Goal: Task Accomplishment & Management: Use online tool/utility

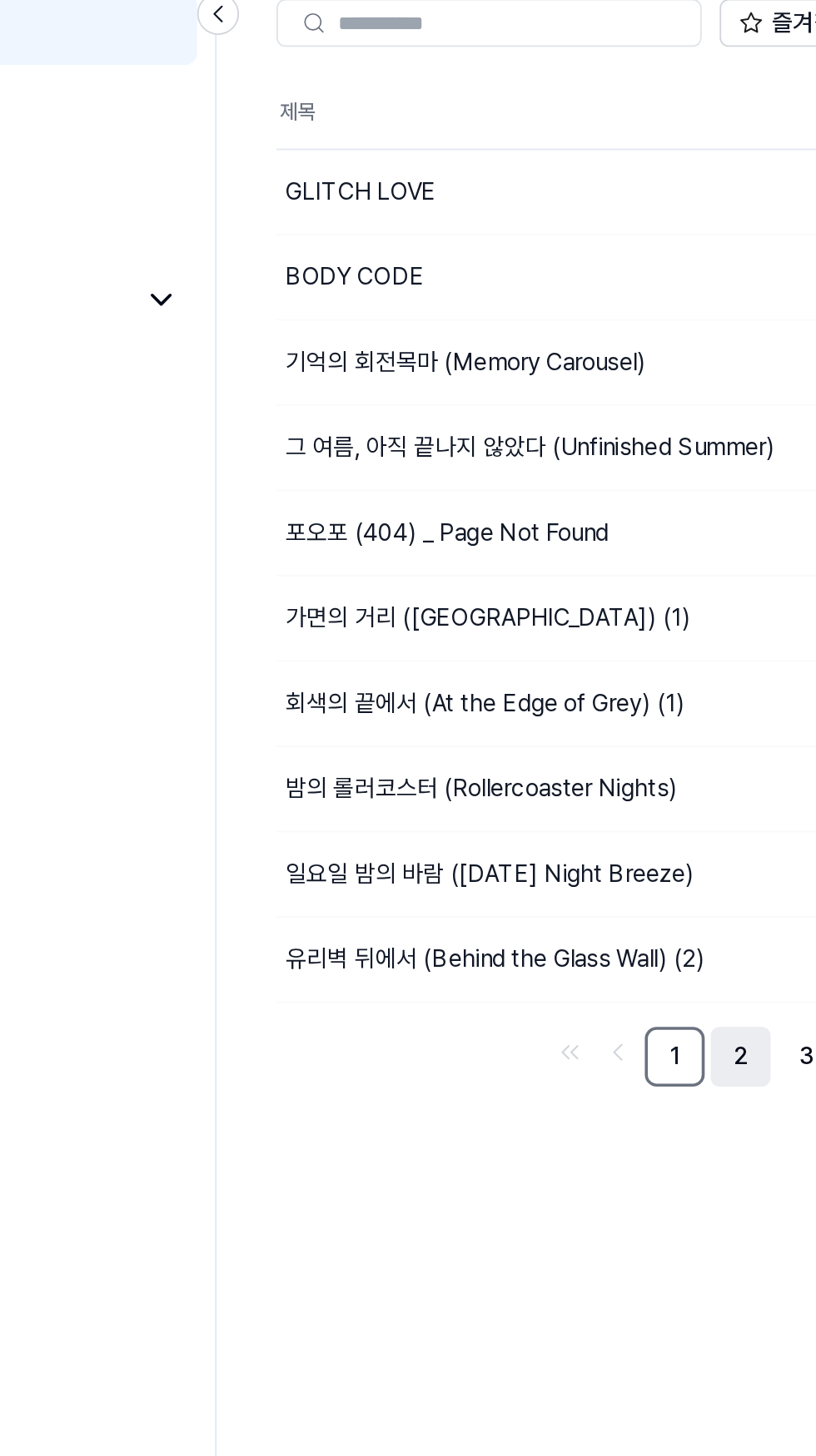
click at [524, 721] on link "2" at bounding box center [524, 711] width 34 height 34
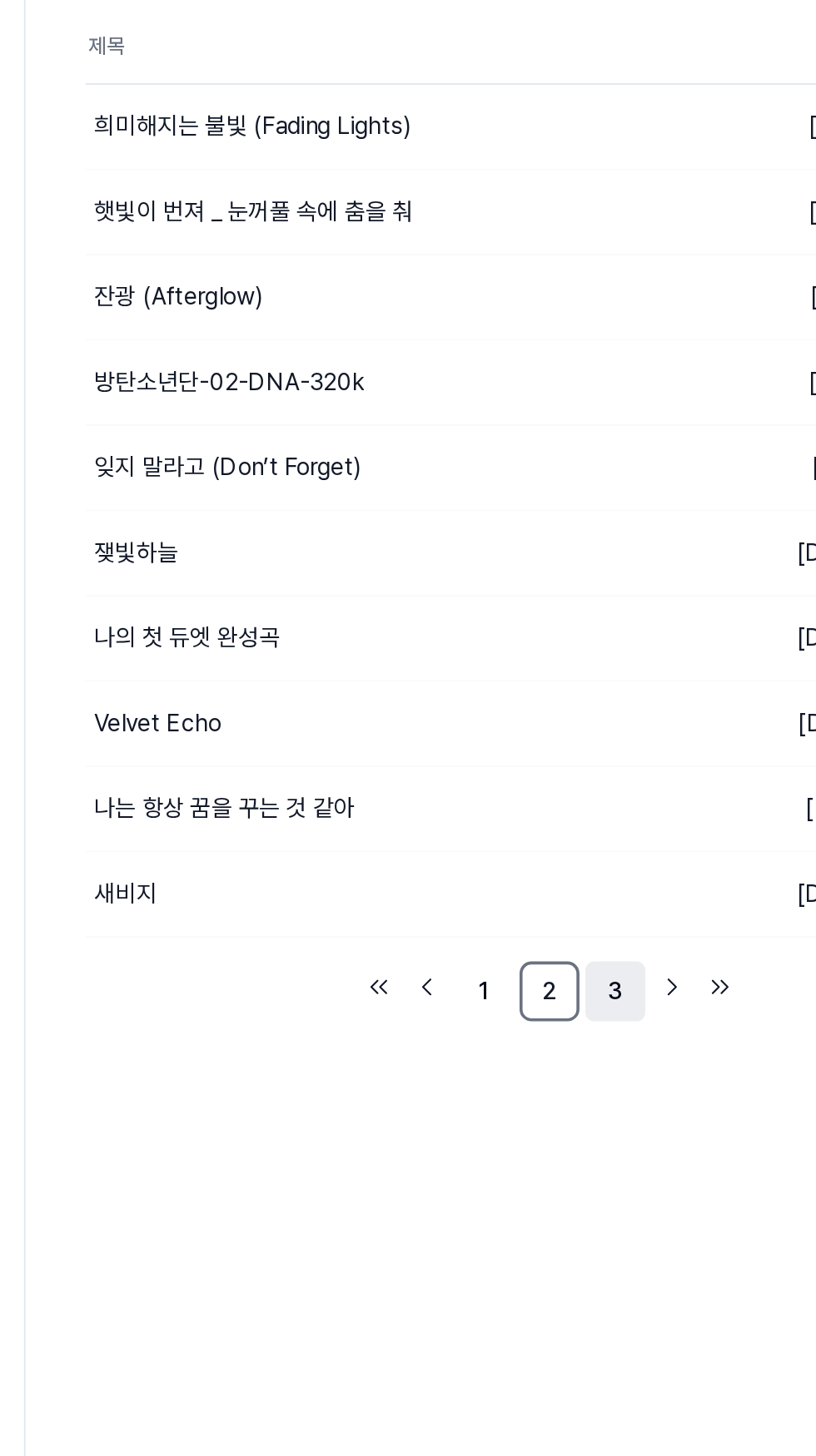
click at [564, 718] on link "3" at bounding box center [561, 711] width 34 height 34
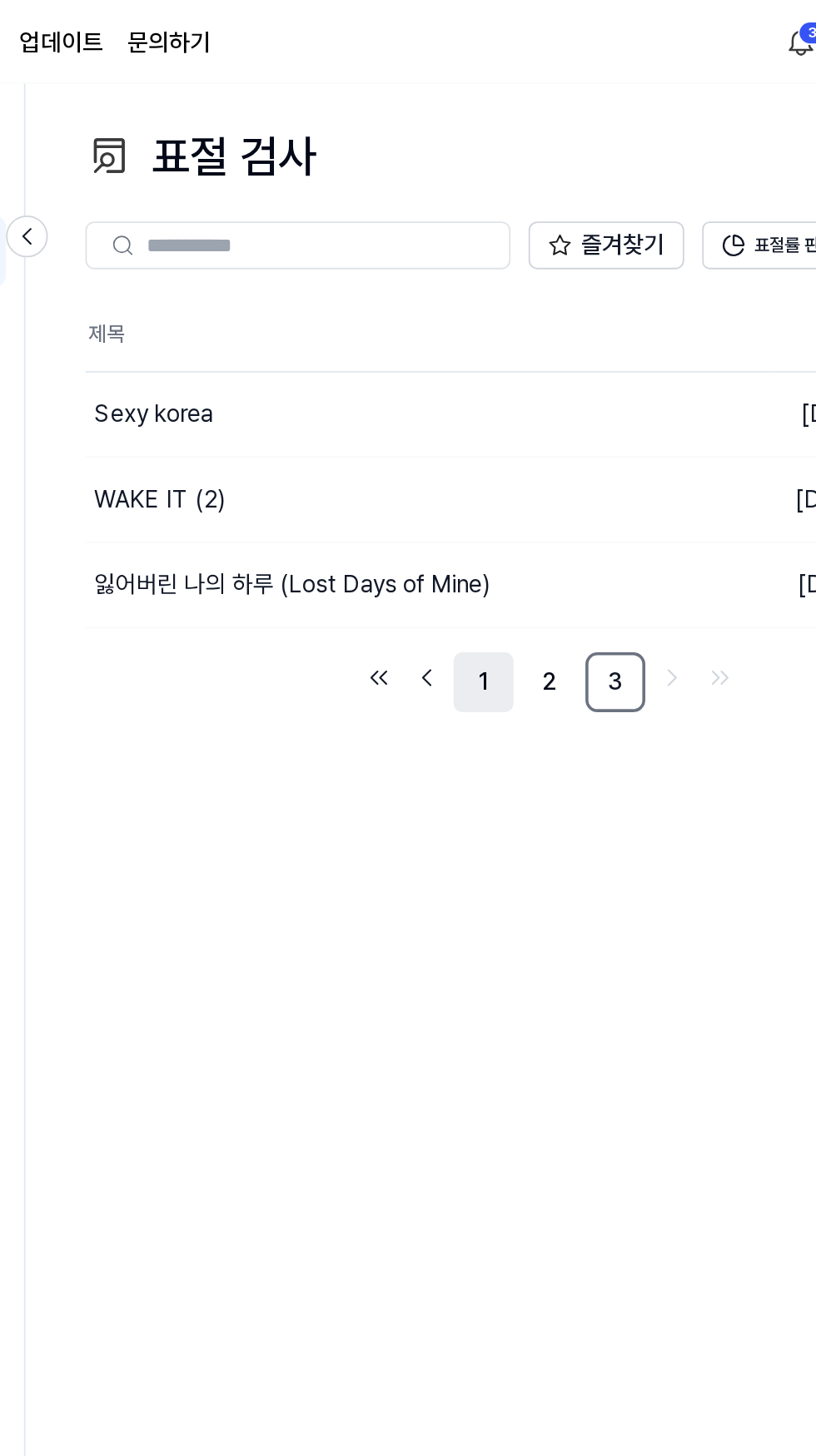
click at [488, 380] on link "1" at bounding box center [488, 379] width 34 height 34
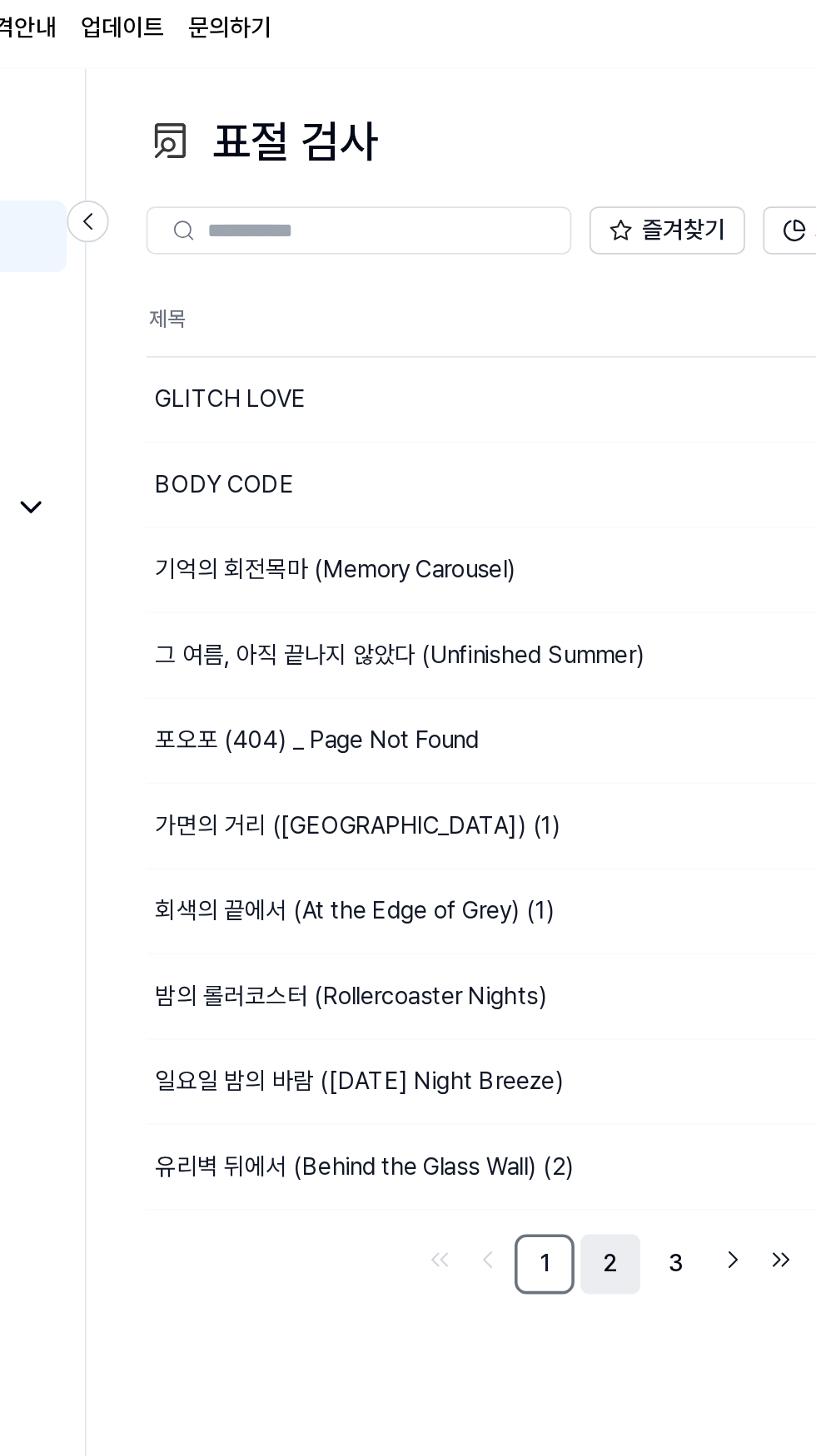
click at [523, 714] on link "2" at bounding box center [524, 711] width 34 height 34
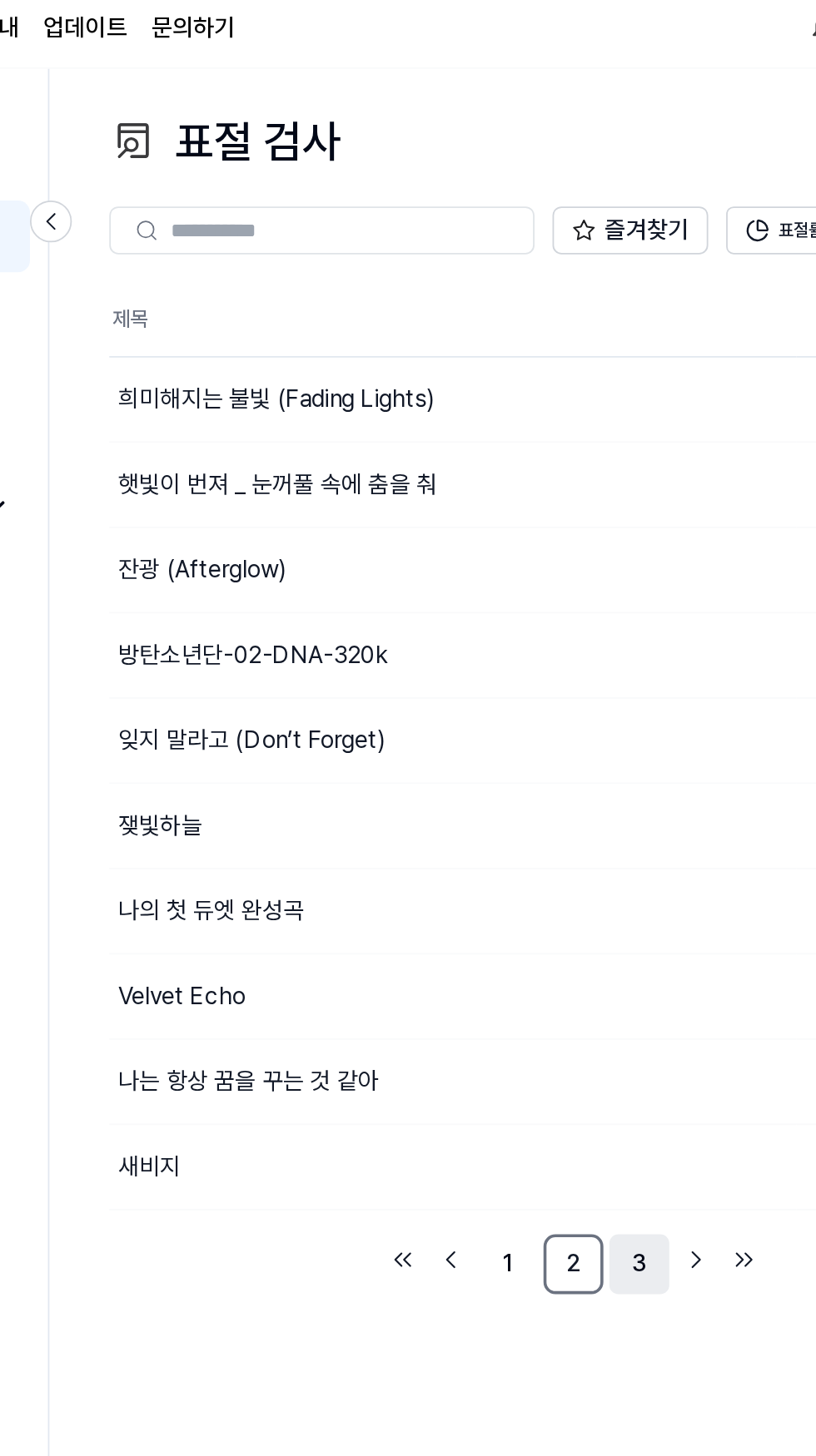
click at [561, 710] on link "3" at bounding box center [561, 711] width 34 height 34
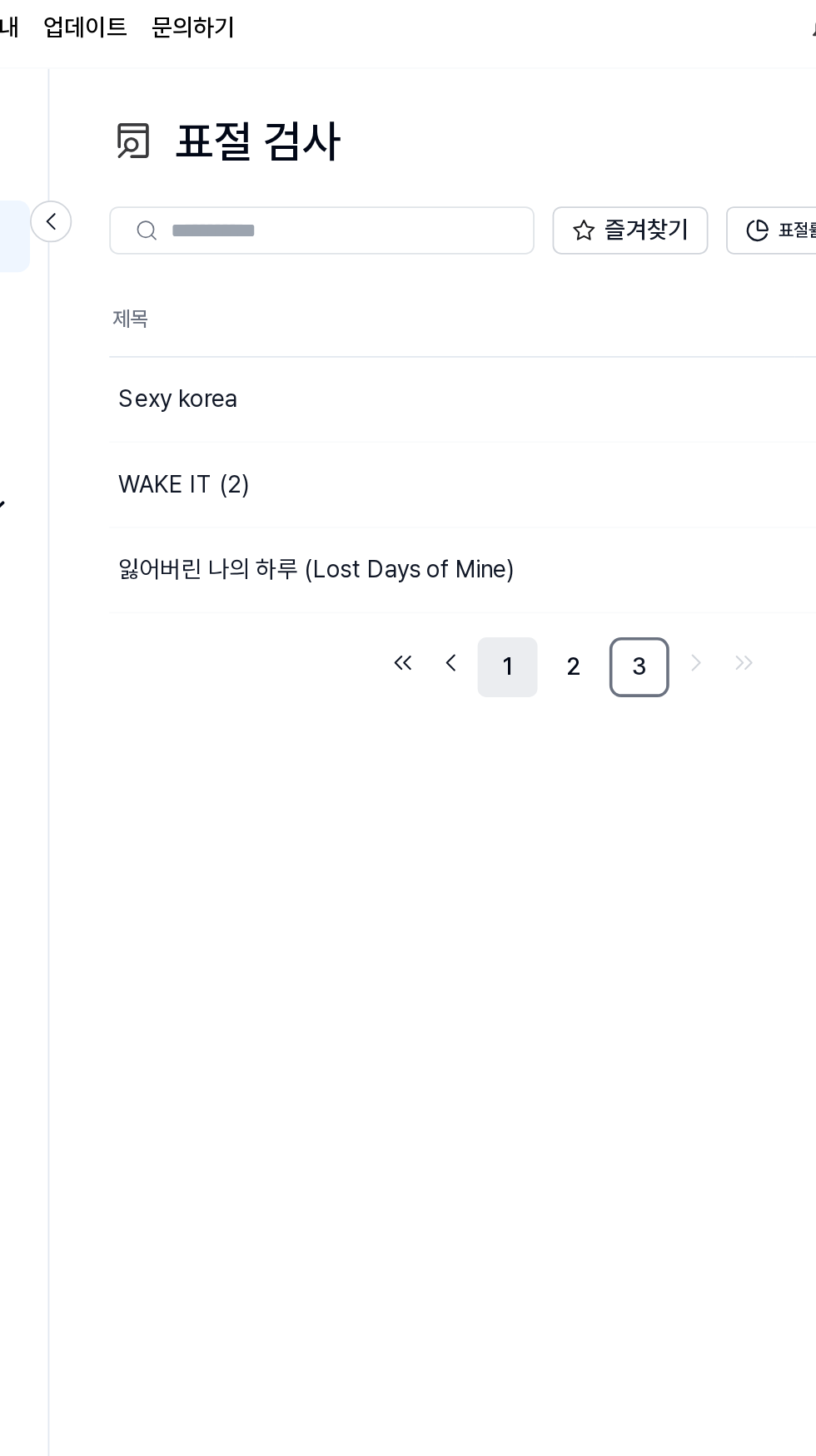
click at [494, 389] on link "1" at bounding box center [488, 379] width 34 height 34
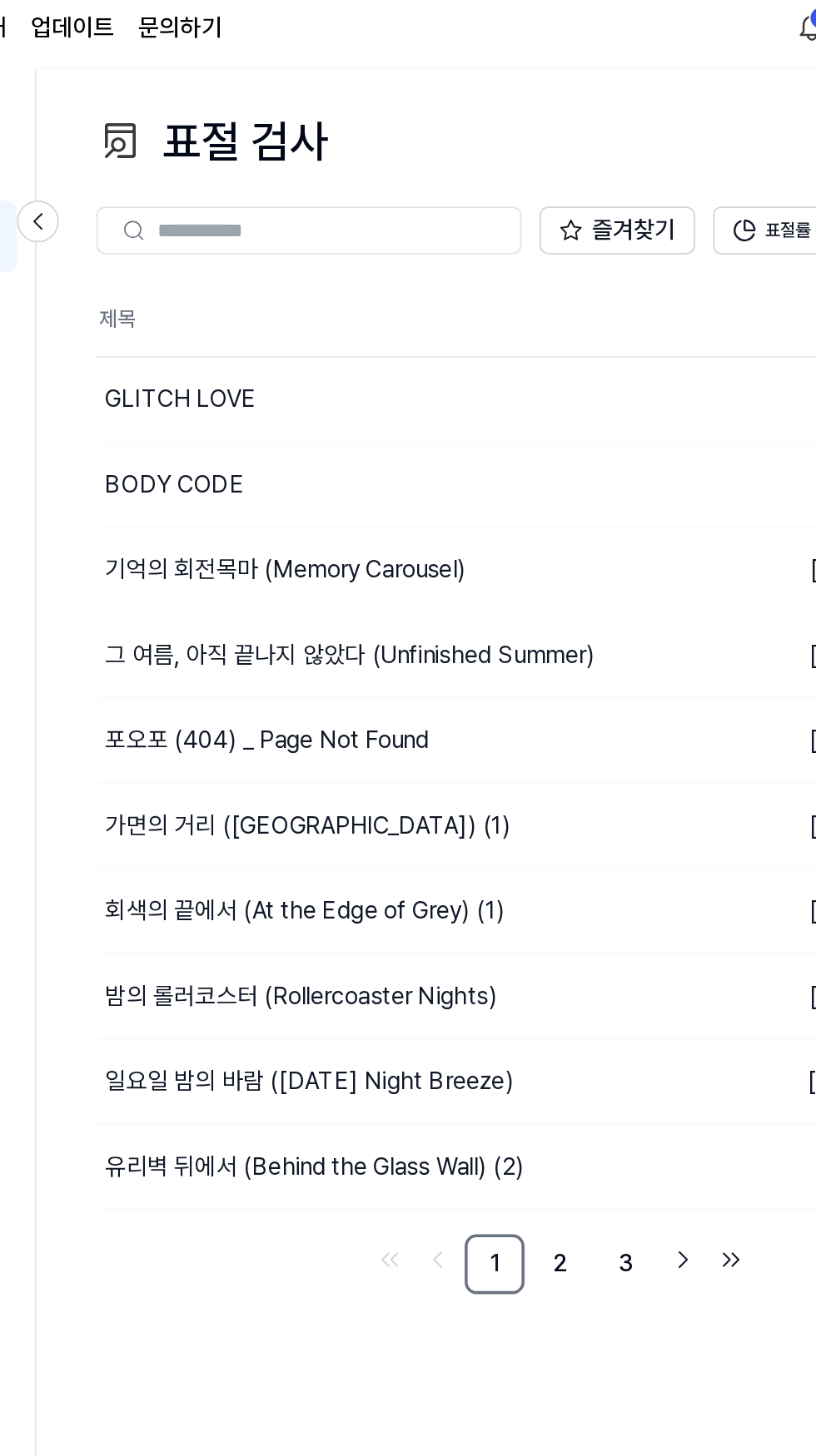
click at [449, 140] on input "text" at bounding box center [395, 136] width 192 height 15
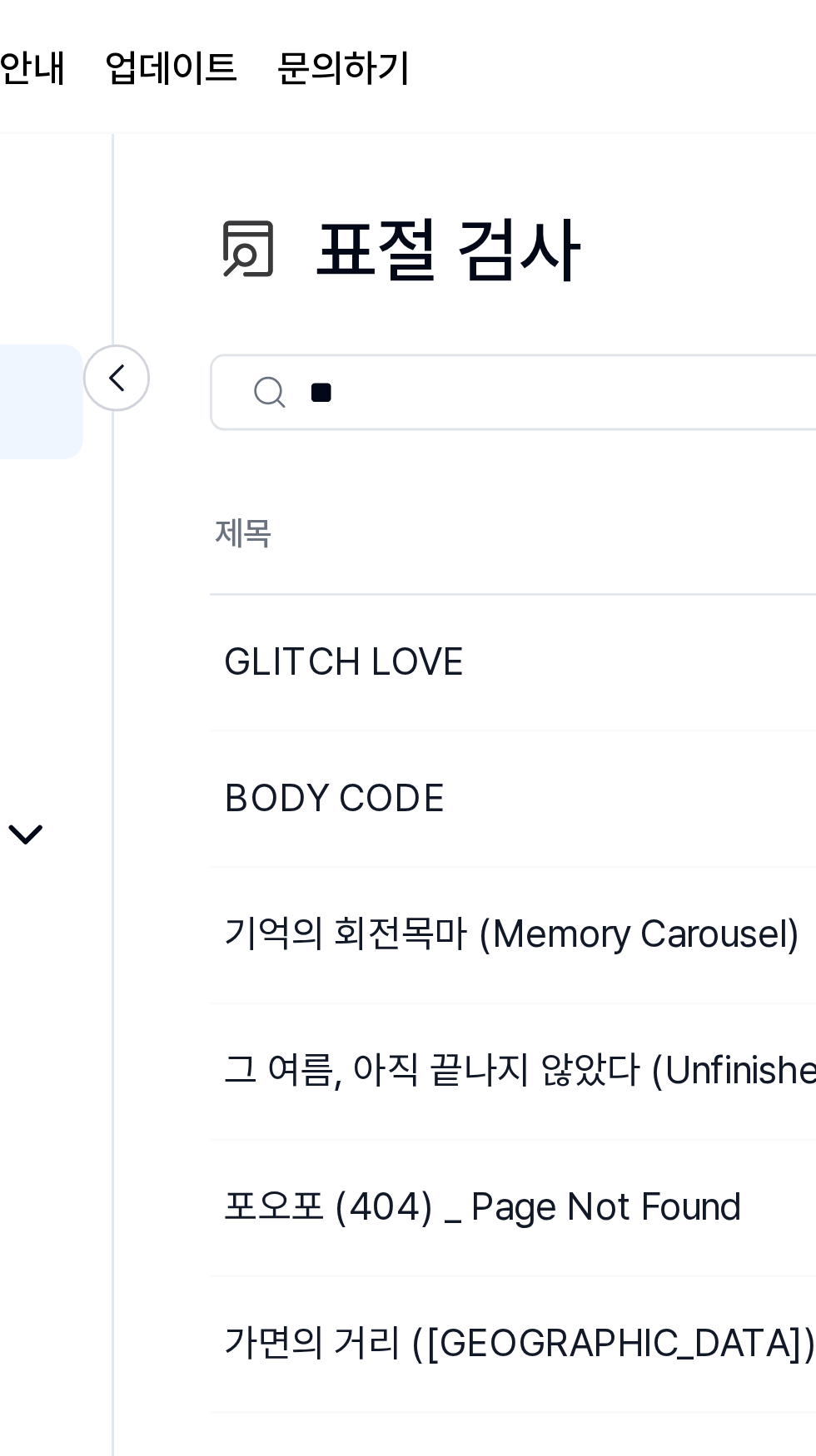
click at [395, 136] on input "**" at bounding box center [385, 136] width 171 height 15
type input "*"
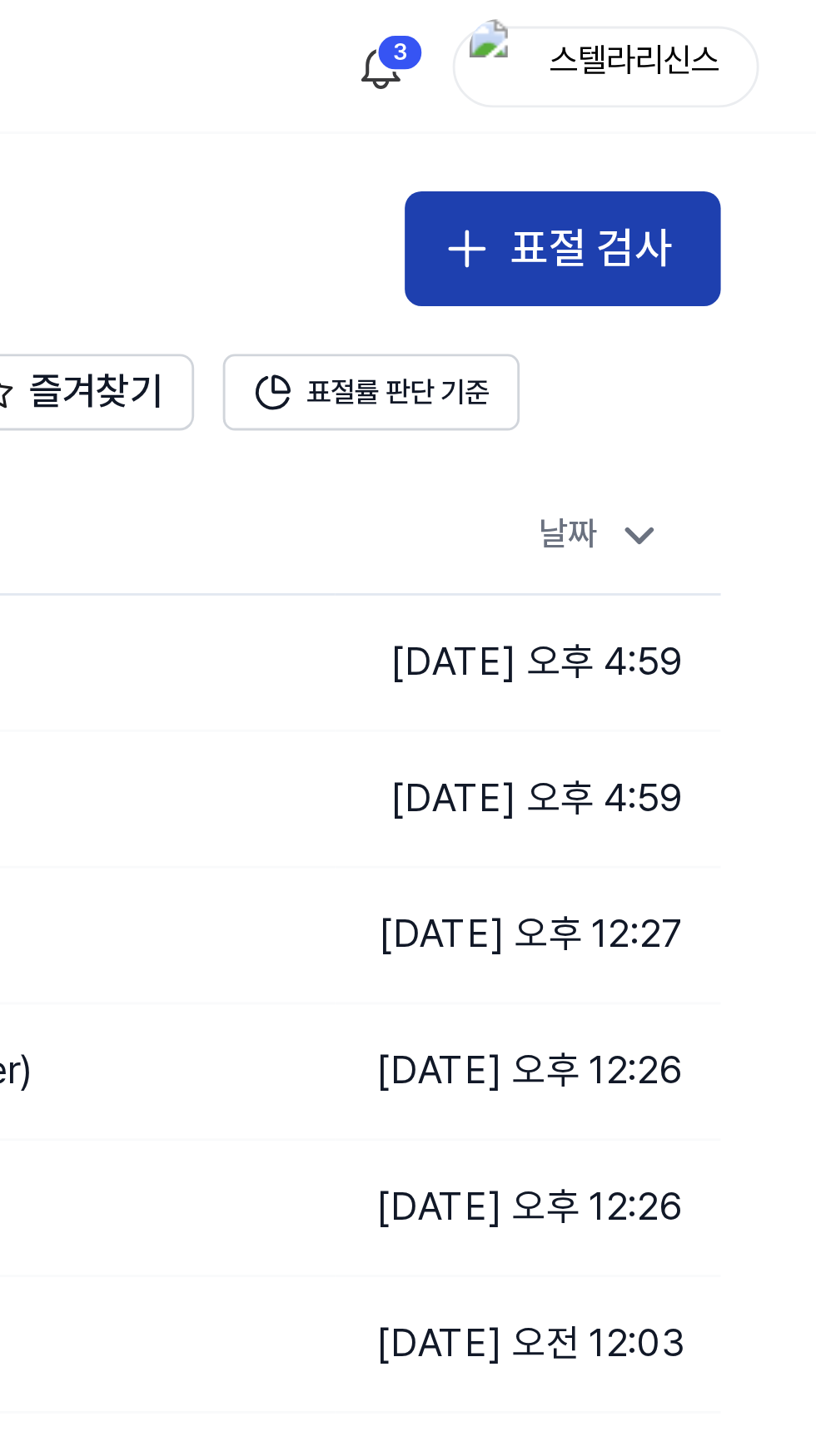
click at [736, 79] on div "표절 검사" at bounding box center [737, 87] width 57 height 24
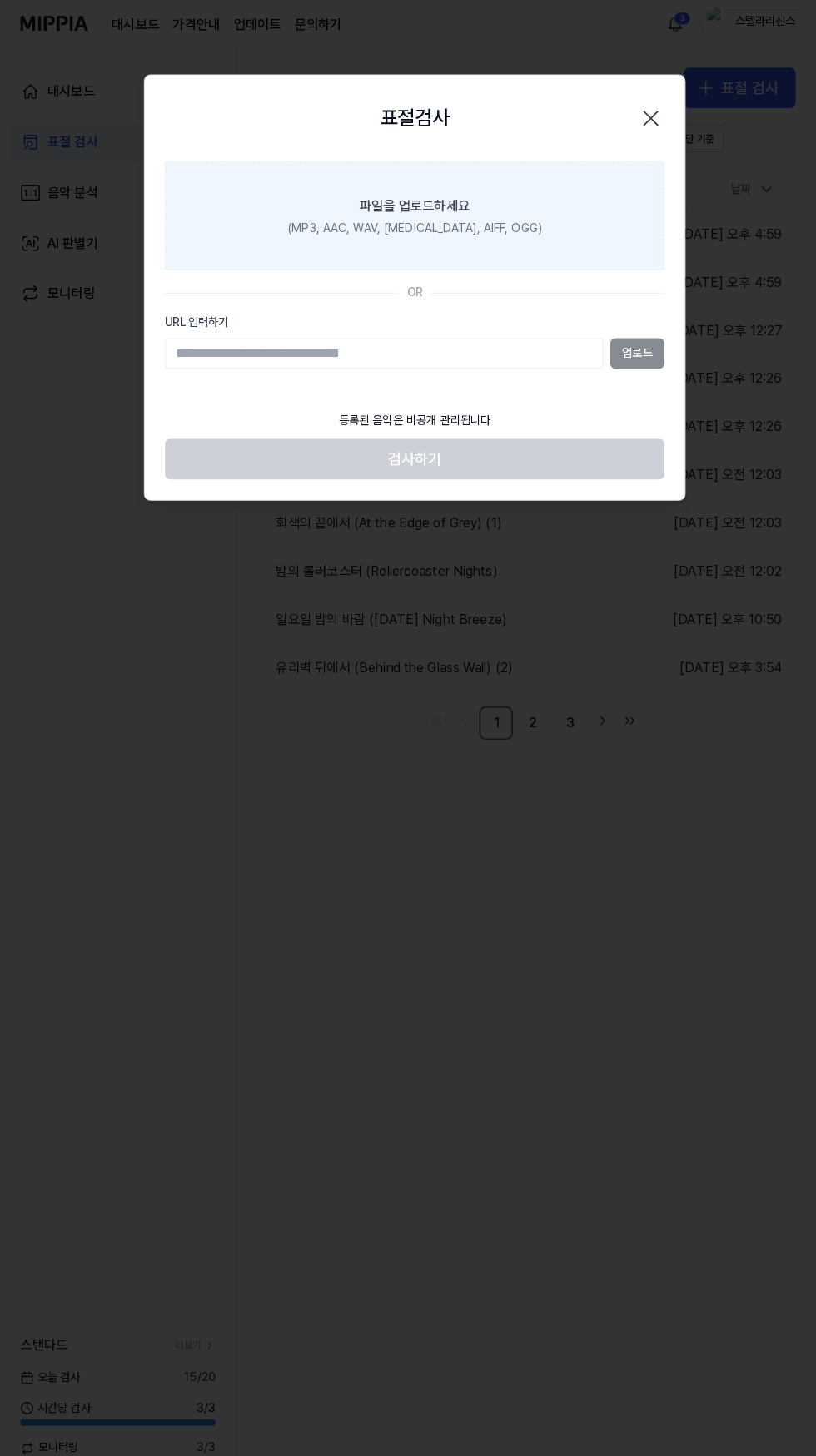
click at [452, 208] on div "파일을 업로드하세요" at bounding box center [408, 203] width 108 height 20
click at [0, 0] on input "파일을 업로드하세요 (MP3, AAC, WAV, [MEDICAL_DATA], AIFF, OGG)" at bounding box center [0, 0] width 0 height 0
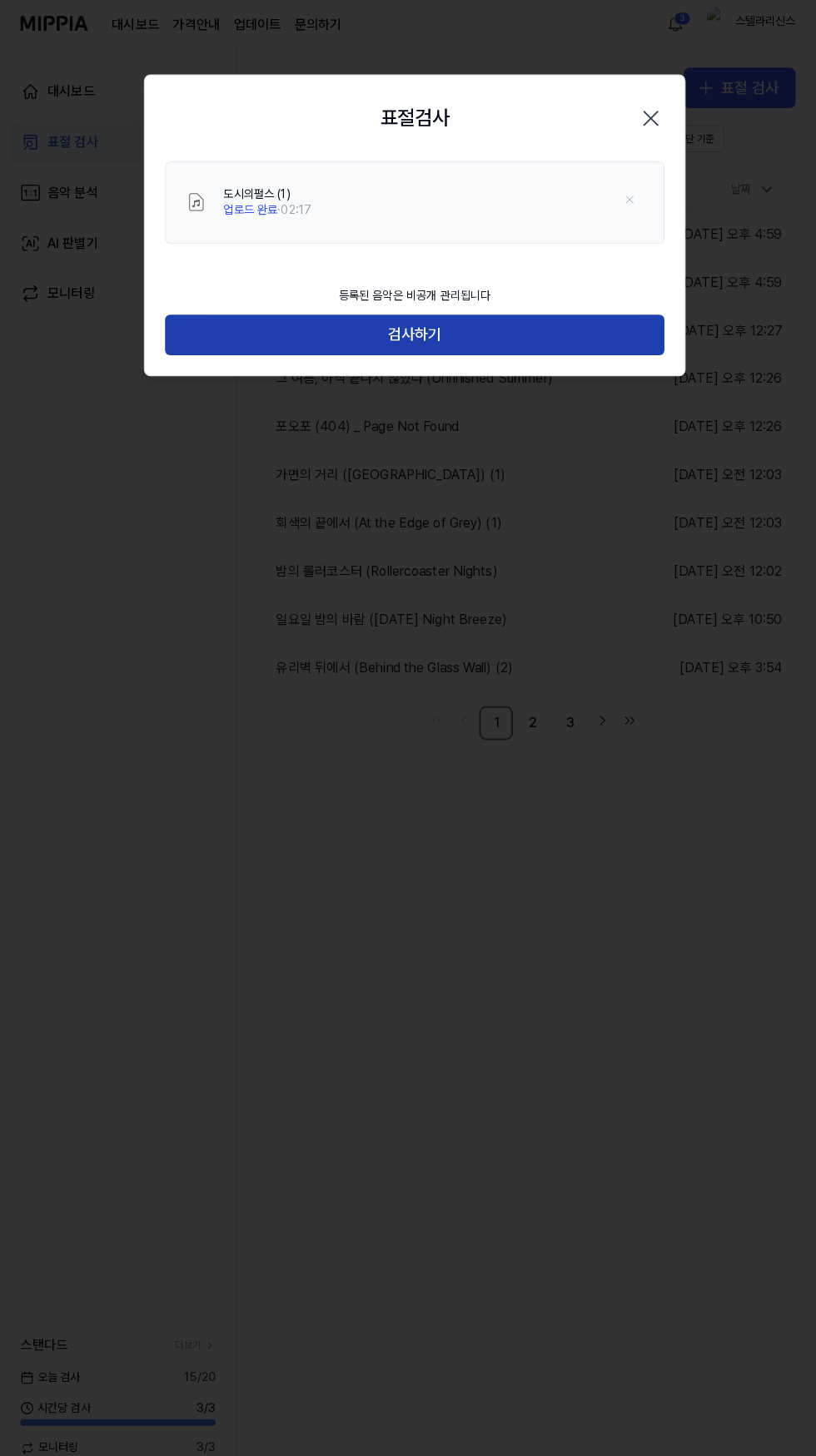
click at [555, 332] on button "검사하기" at bounding box center [408, 329] width 491 height 40
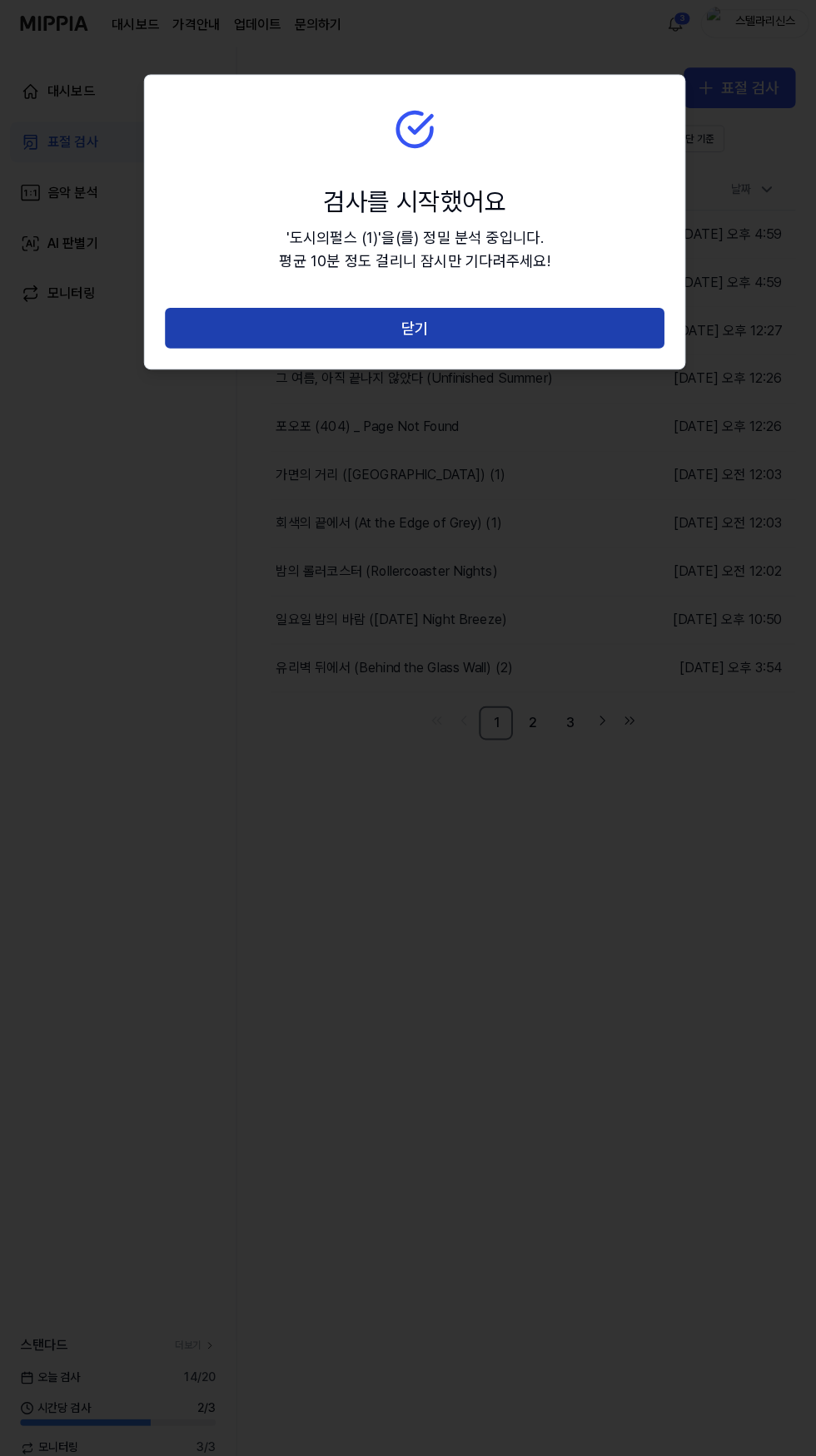
click at [582, 319] on button "닫기" at bounding box center [408, 322] width 491 height 40
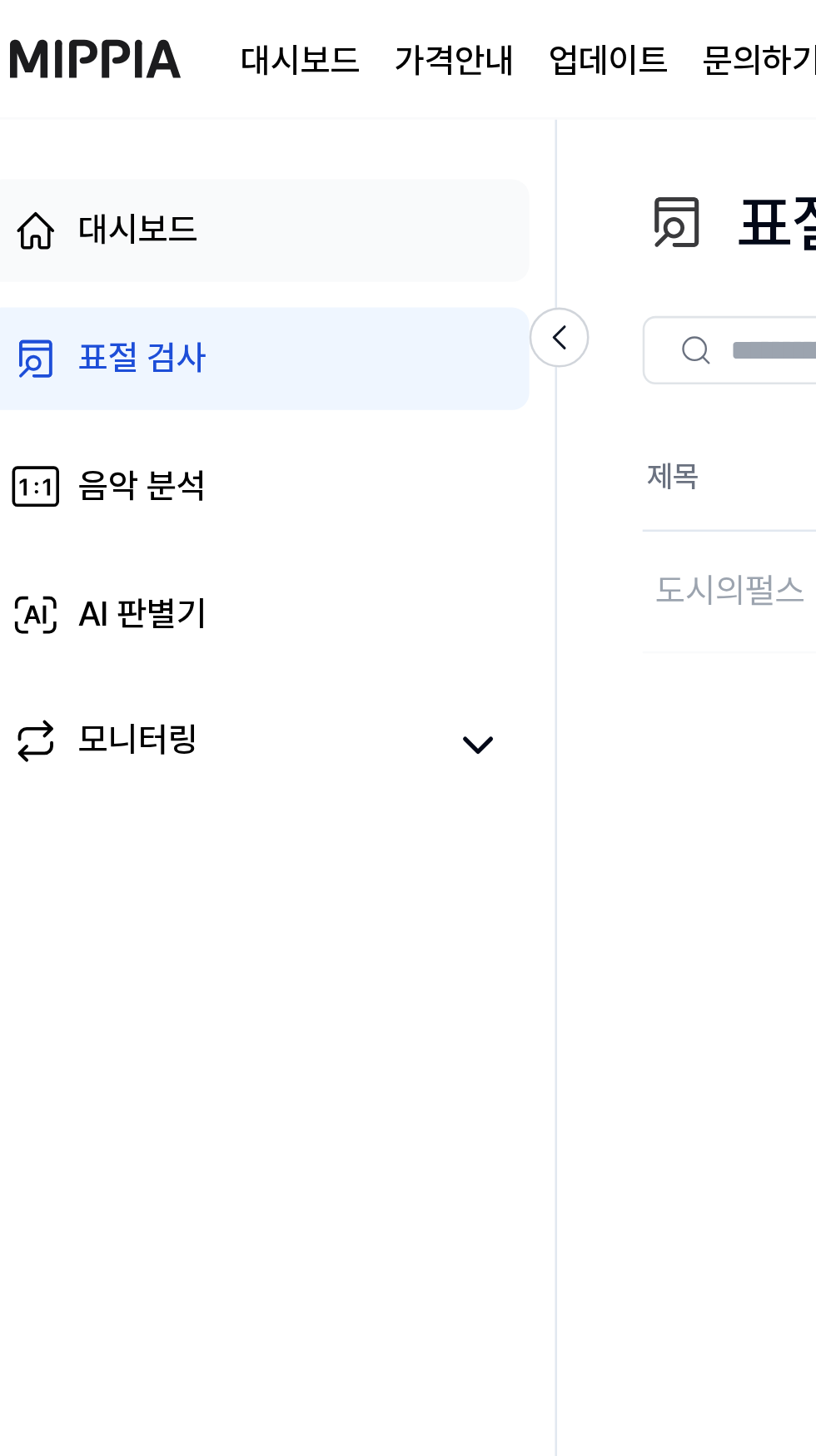
click at [126, 89] on link "대시보드" at bounding box center [116, 90] width 212 height 40
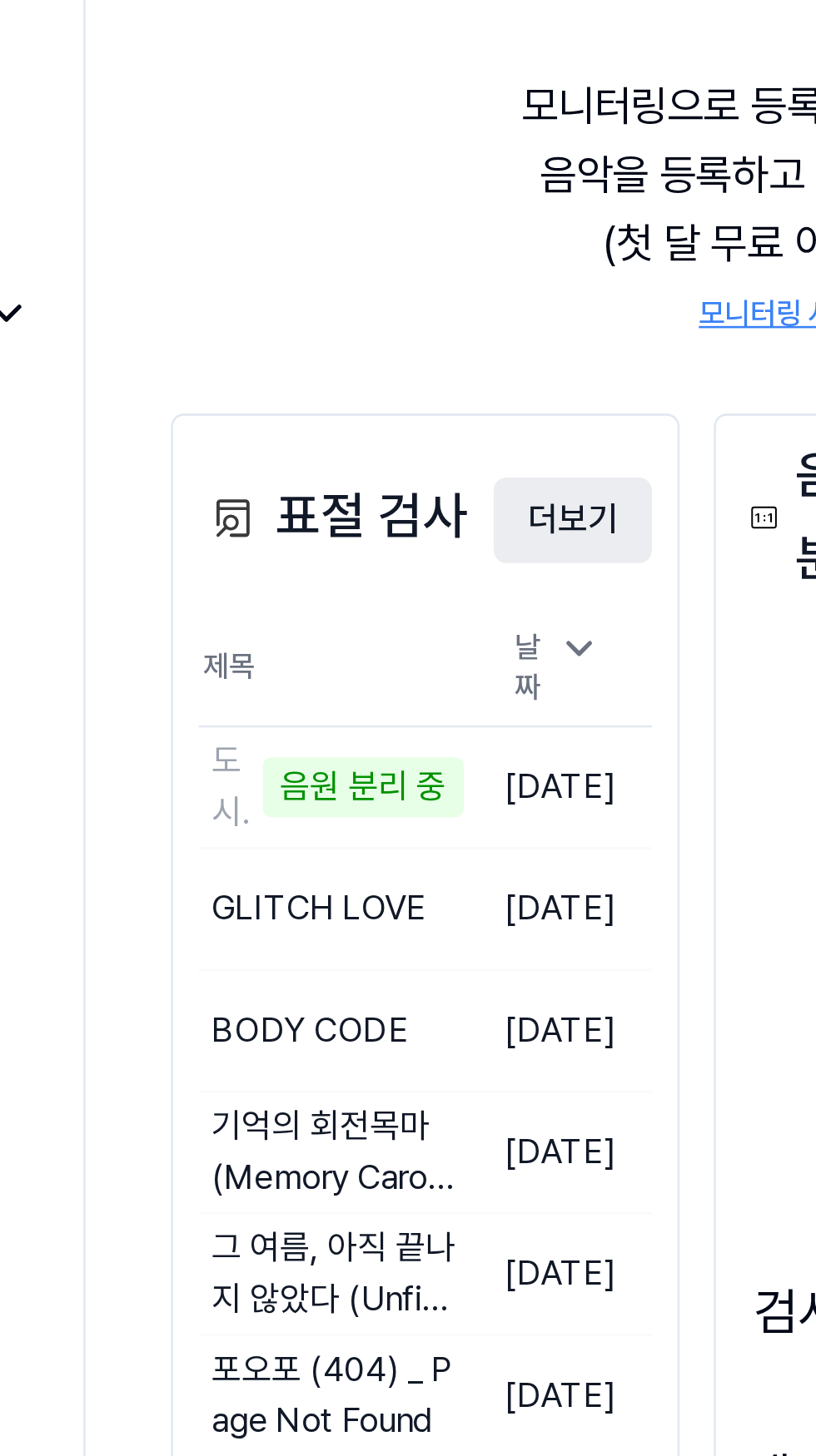
click at [429, 378] on button "더보기" at bounding box center [422, 371] width 62 height 34
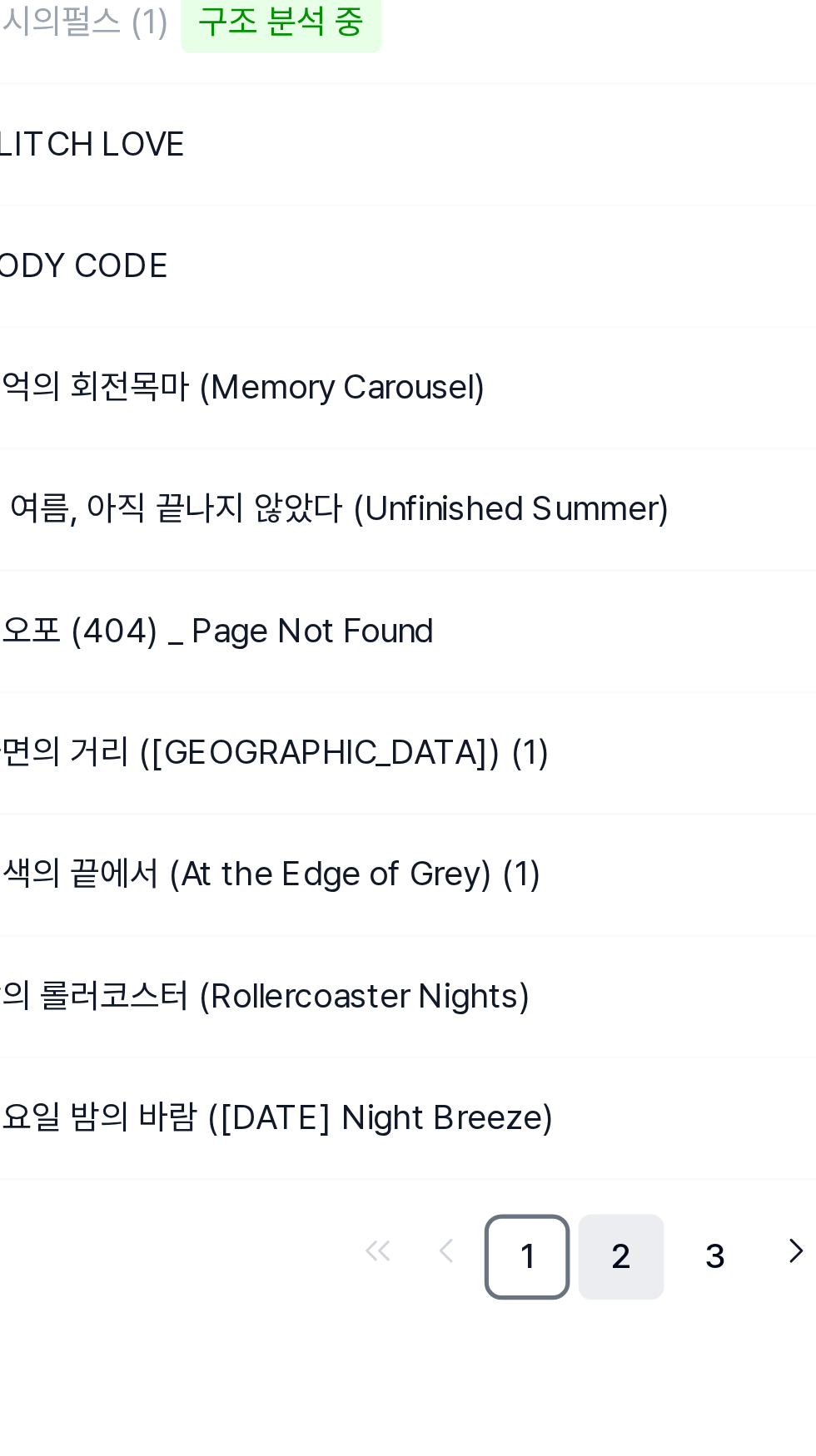
click at [516, 707] on link "2" at bounding box center [524, 711] width 34 height 34
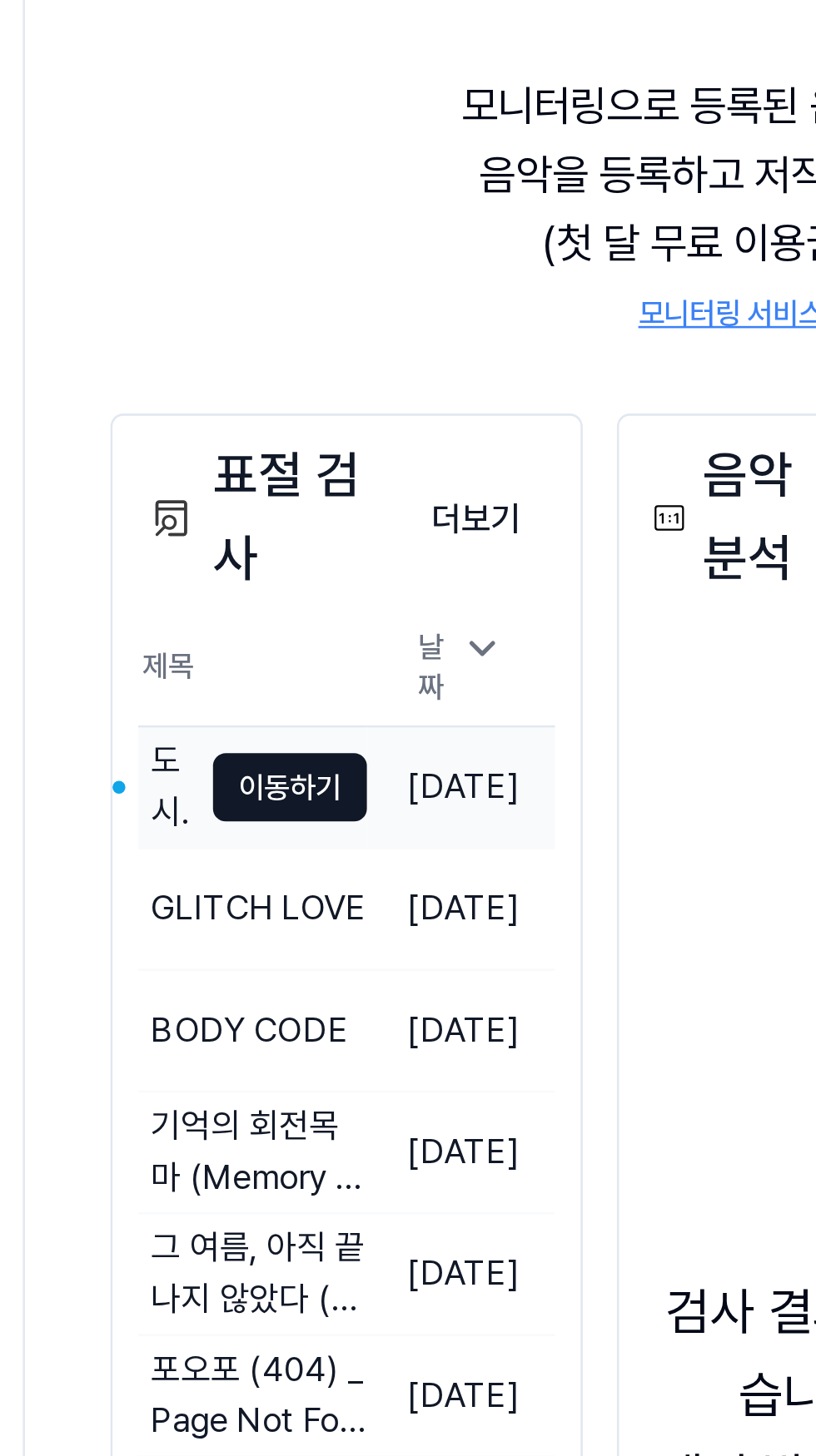
click at [295, 470] on div "도시의펄스 (1)" at bounding box center [290, 475] width 16 height 40
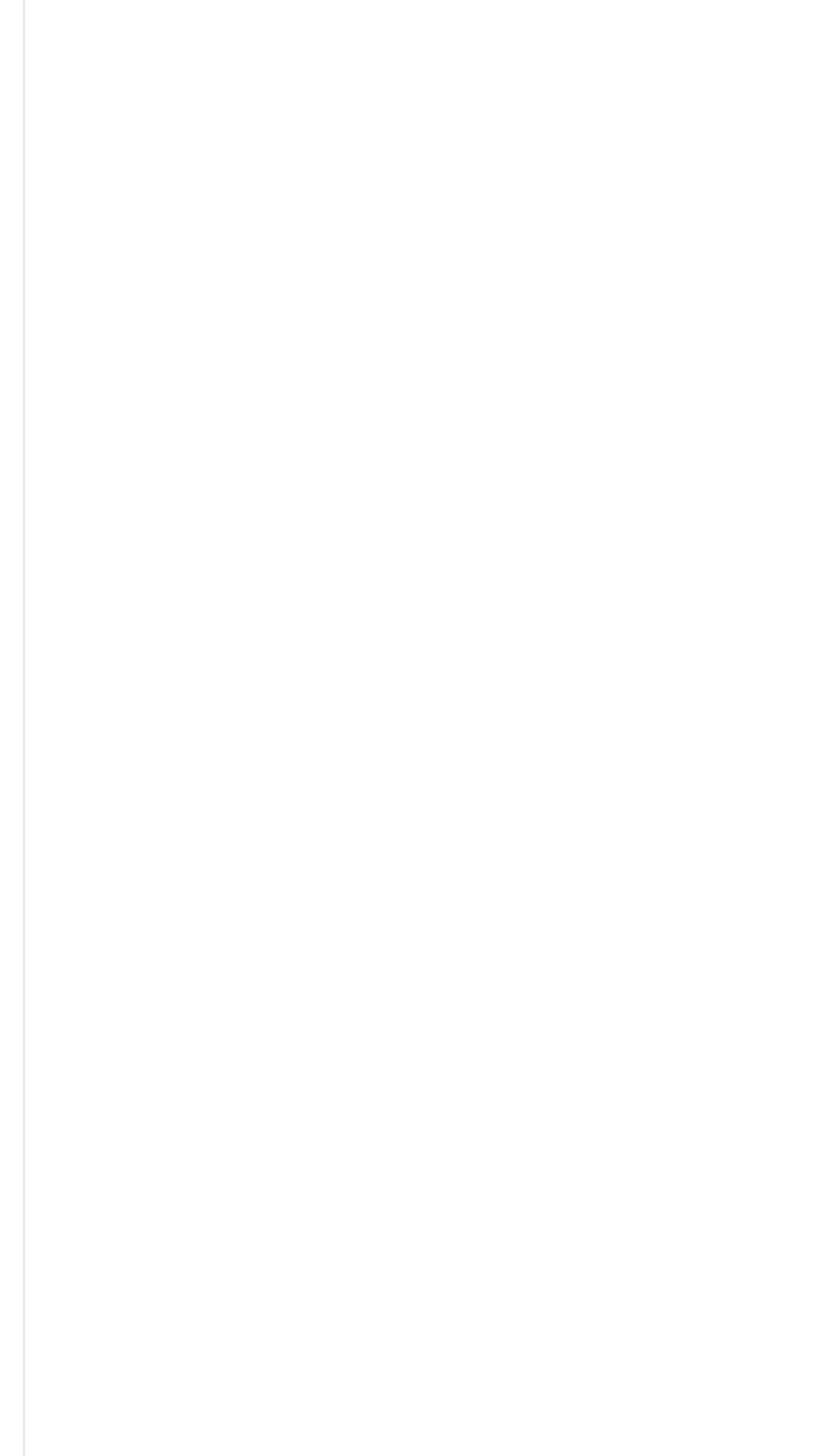
click at [323, 467] on div at bounding box center [523, 751] width 582 height 1409
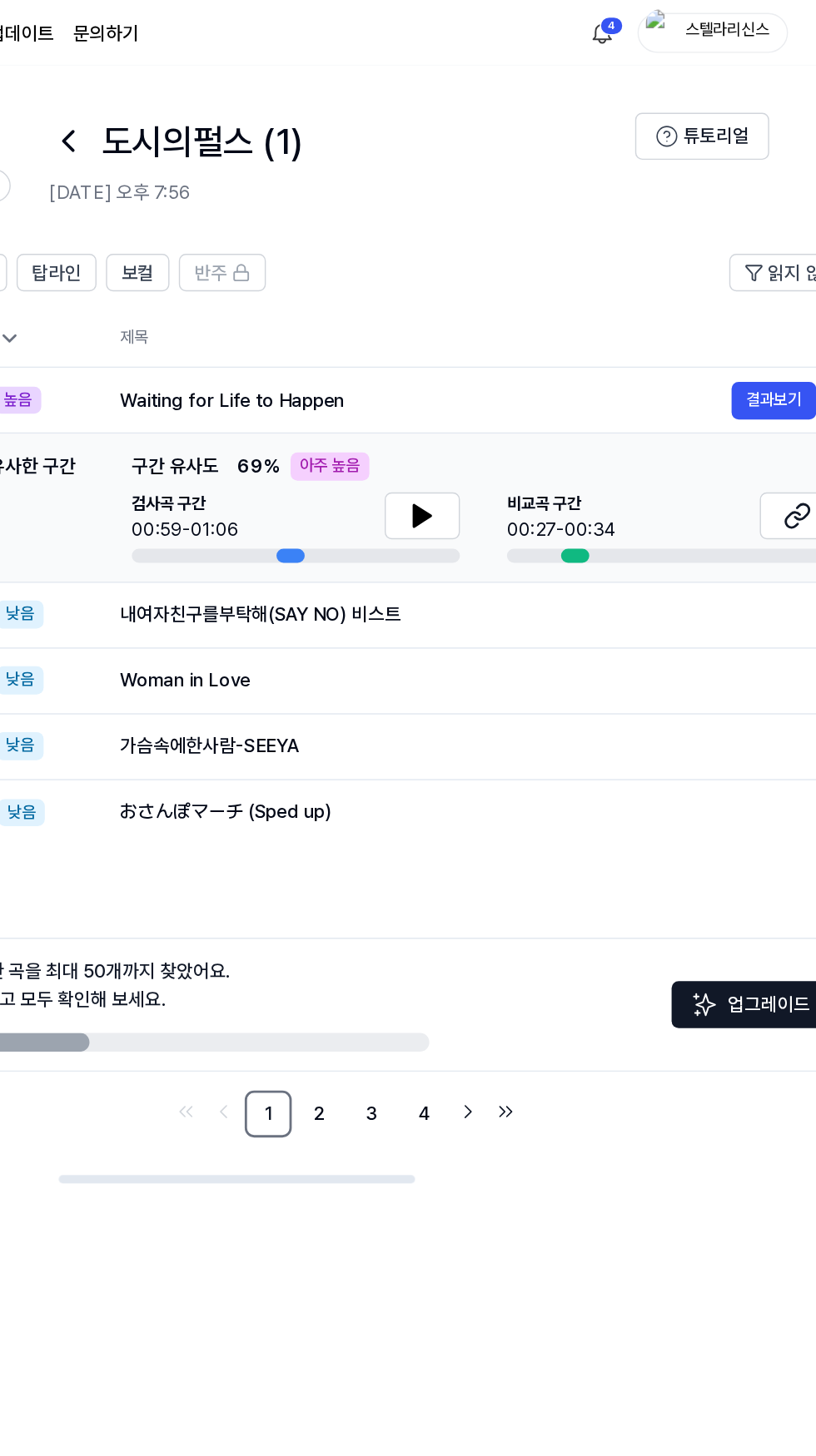
scroll to position [0, 160]
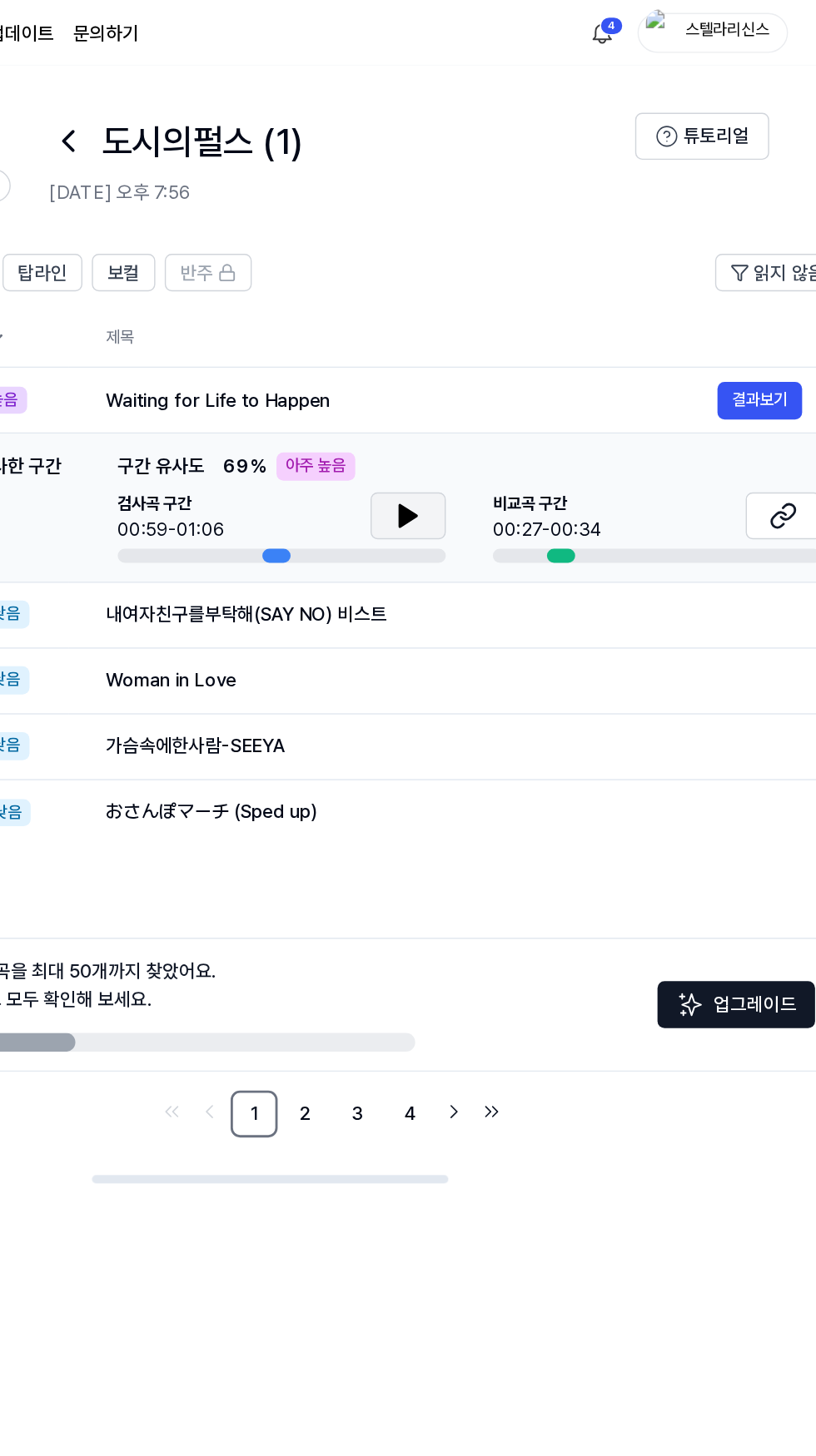
click at [517, 367] on icon at bounding box center [526, 364] width 20 height 20
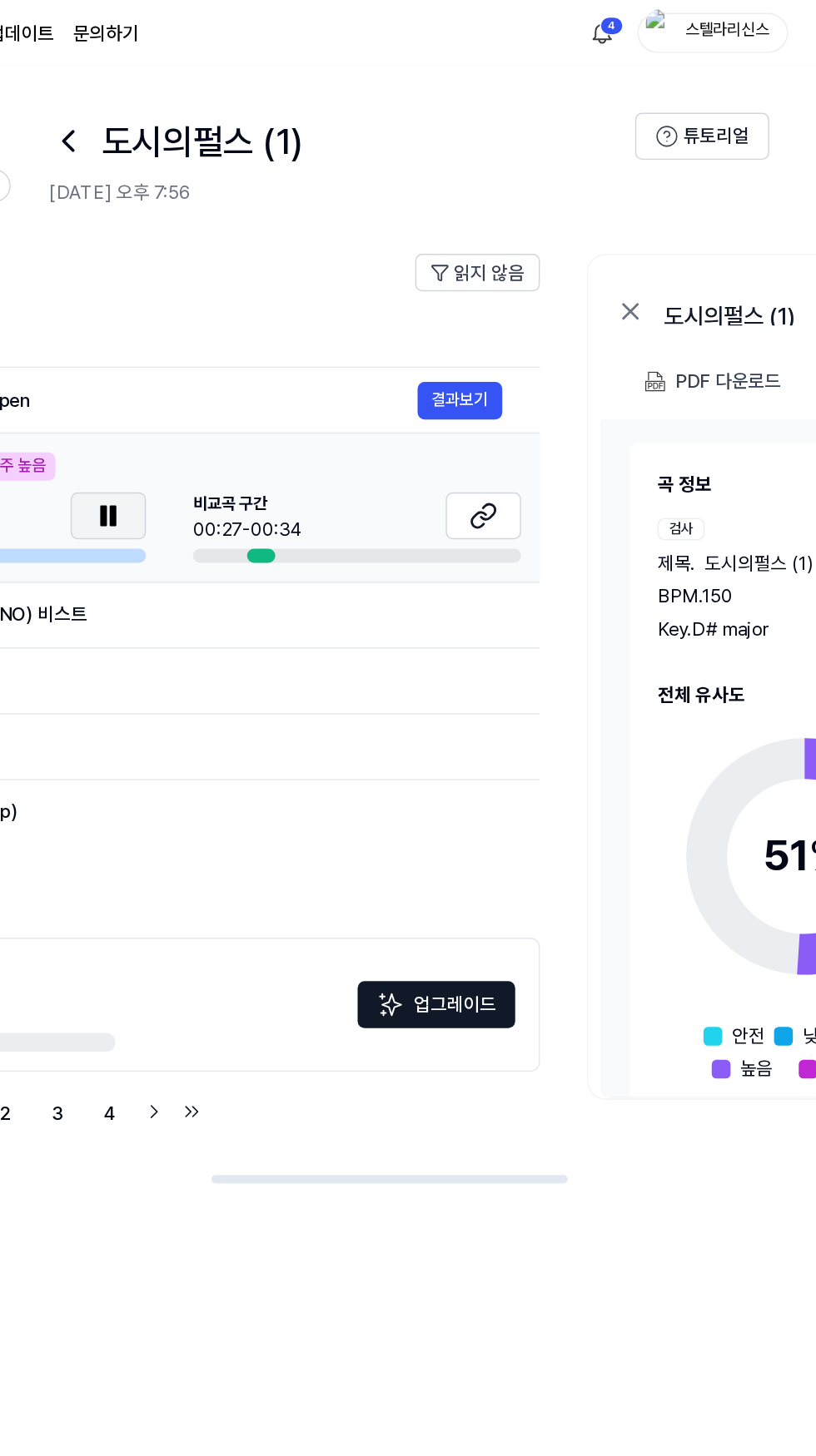
scroll to position [0, 373]
click at [575, 368] on icon at bounding box center [579, 364] width 20 height 20
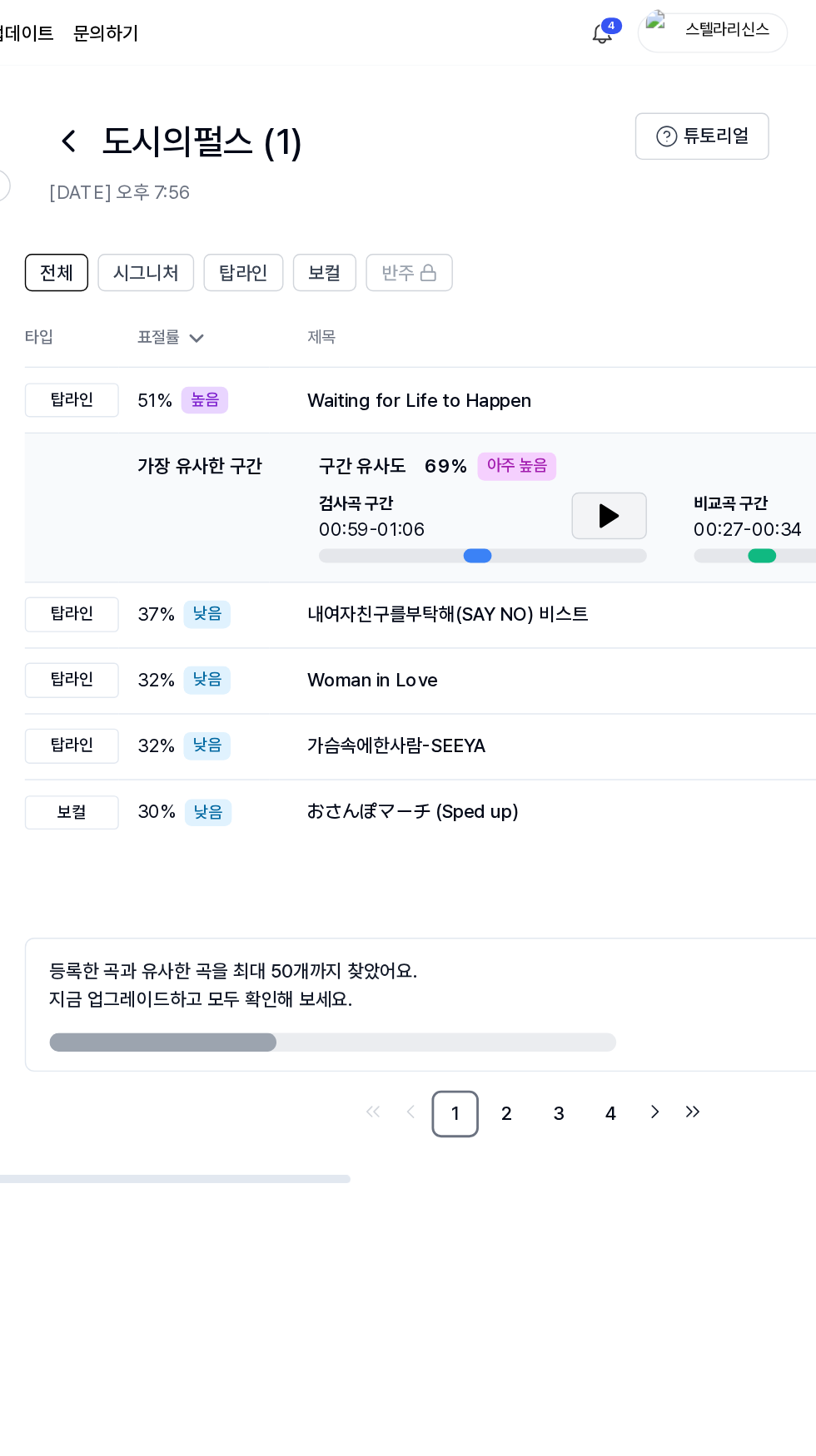
scroll to position [0, 0]
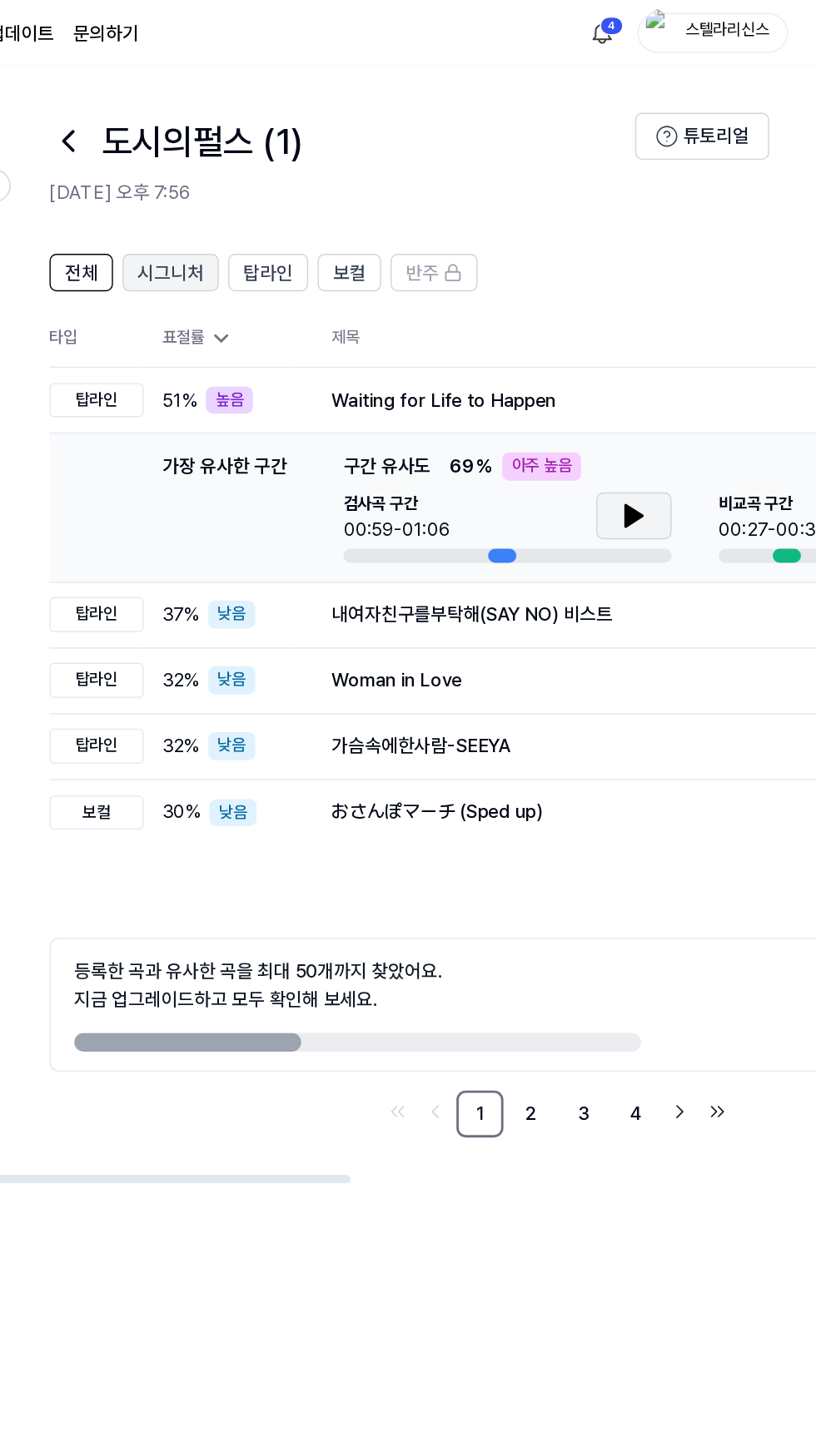
click at [363, 192] on span "시그니처" at bounding box center [359, 193] width 47 height 20
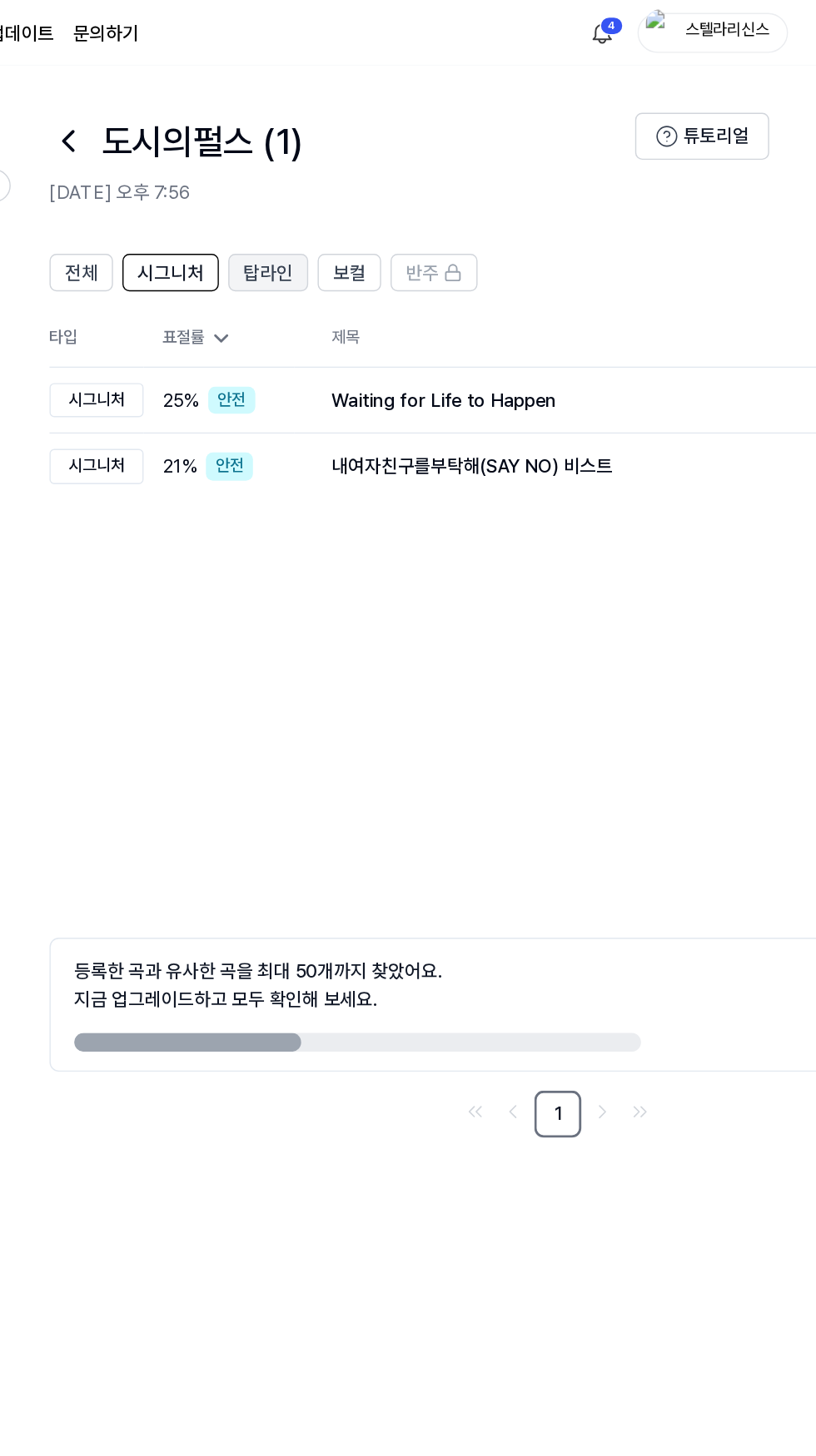
click at [430, 192] on span "탑라인" at bounding box center [427, 193] width 35 height 20
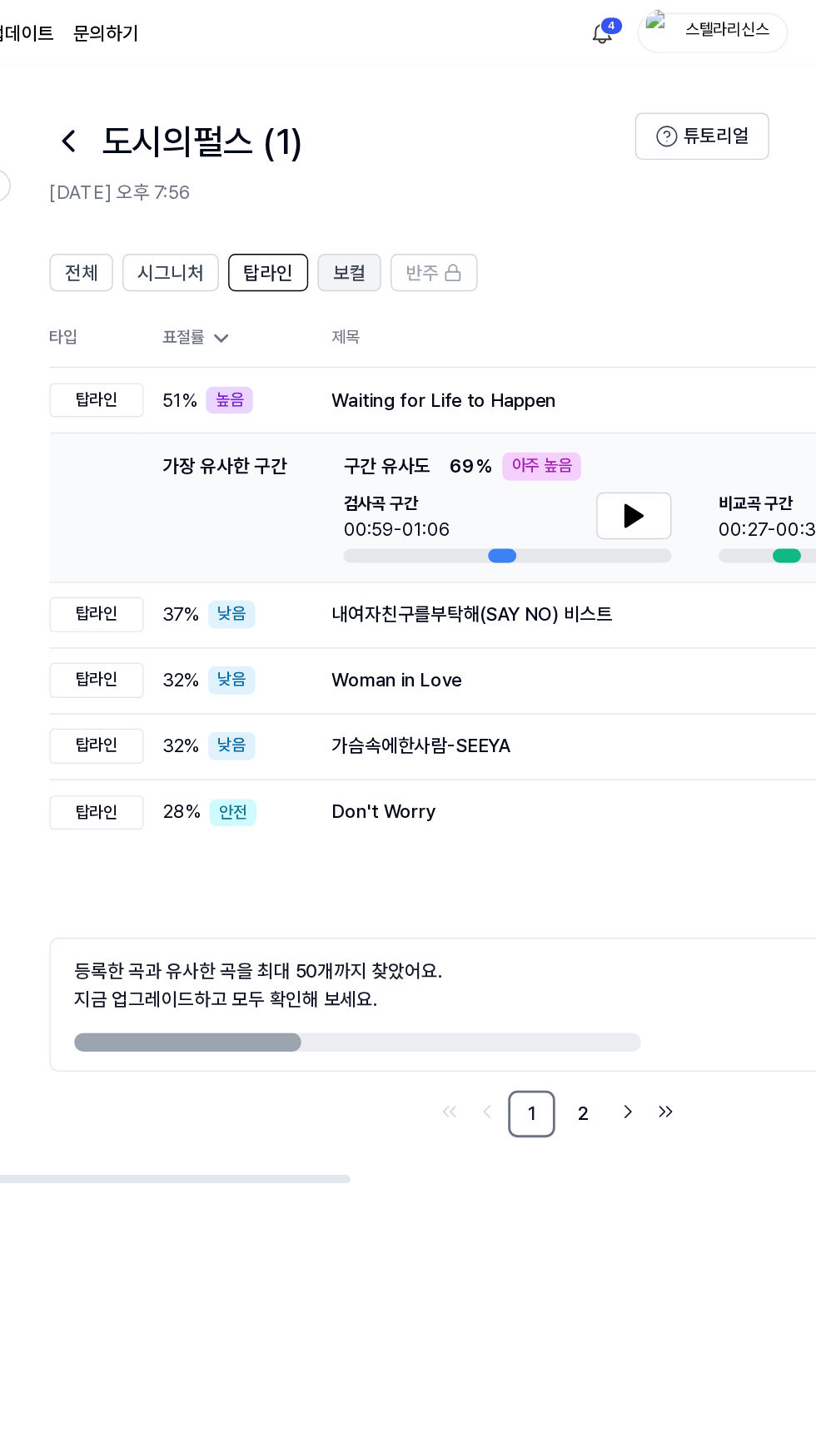
click at [483, 195] on span "보컬" at bounding box center [485, 193] width 23 height 20
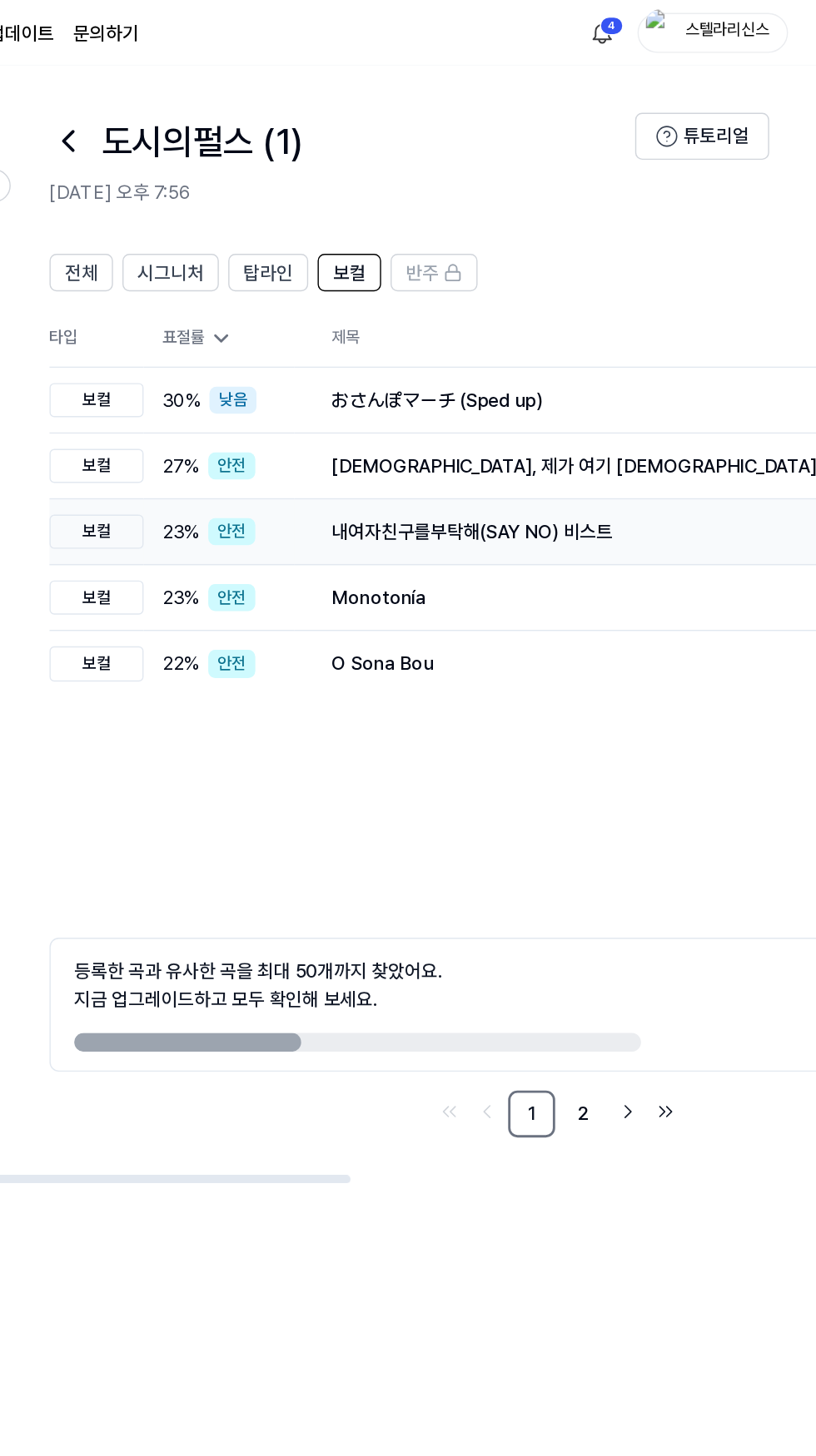
click at [647, 377] on div "내여자친구를부탁해(SAY NO) 비스트" at bounding box center [689, 377] width 433 height 20
